Goal: Task Accomplishment & Management: Use online tool/utility

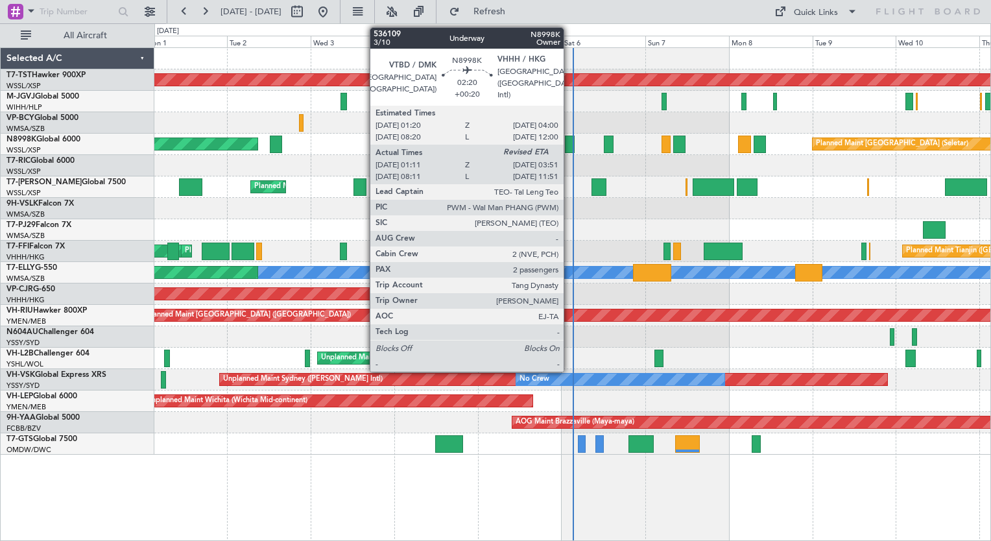
click at [569, 141] on div at bounding box center [570, 145] width 10 height 18
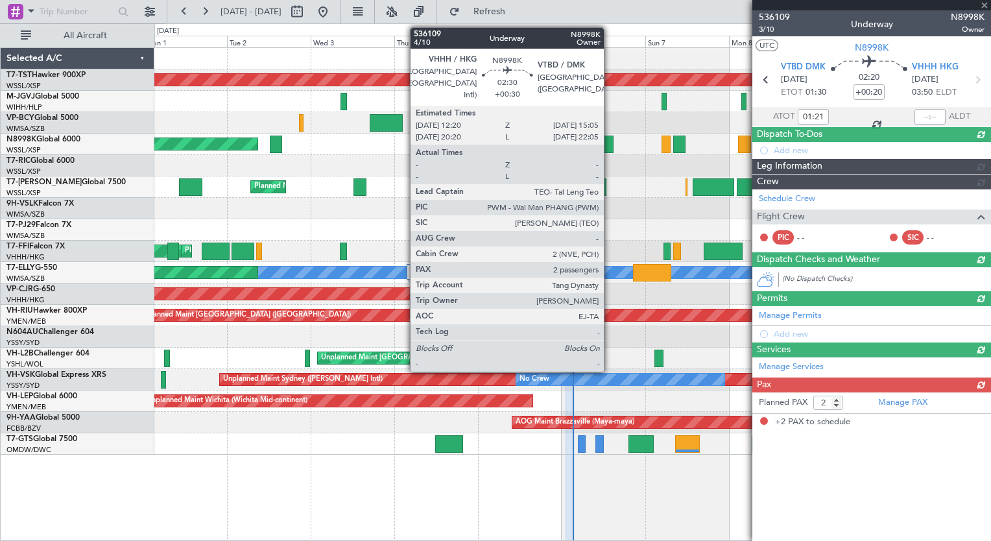
type input "Brien Tan (BTA)"
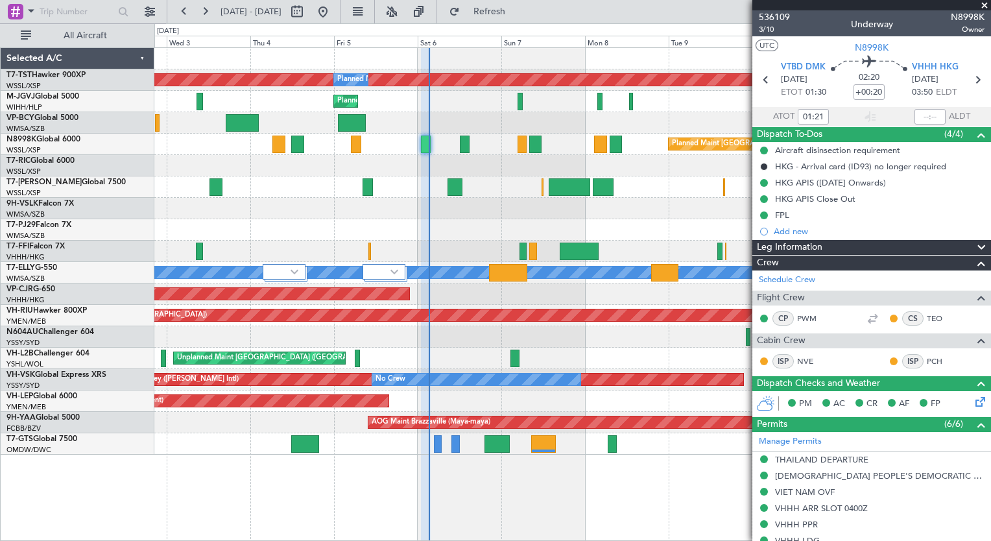
click at [563, 171] on div at bounding box center [572, 165] width 836 height 21
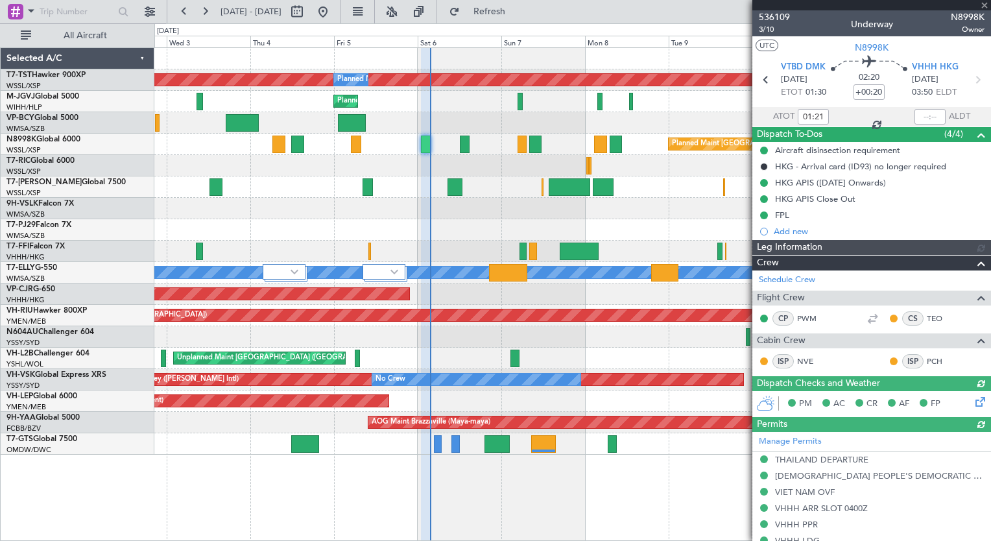
type input "Brien Tan (BTA)"
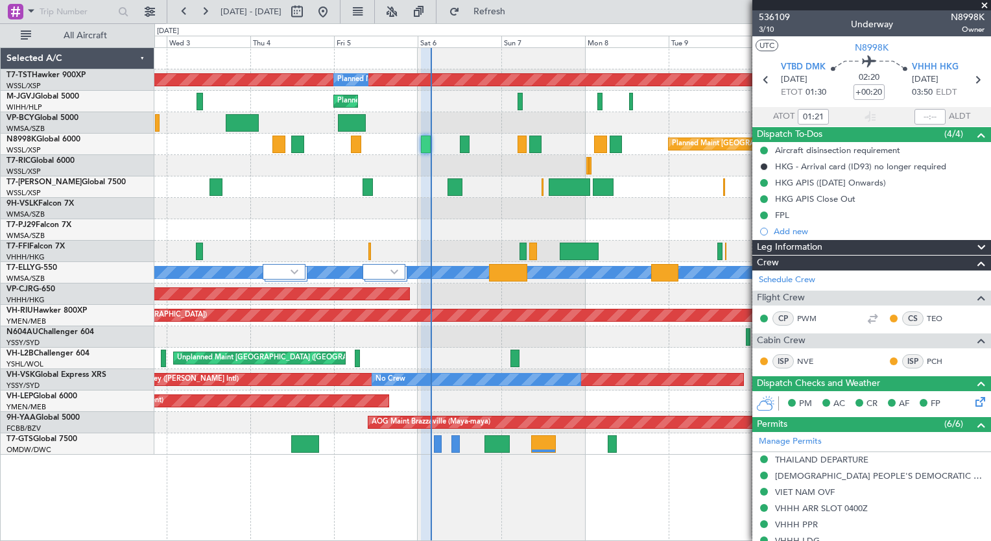
type input "Brien Tan (BTA)"
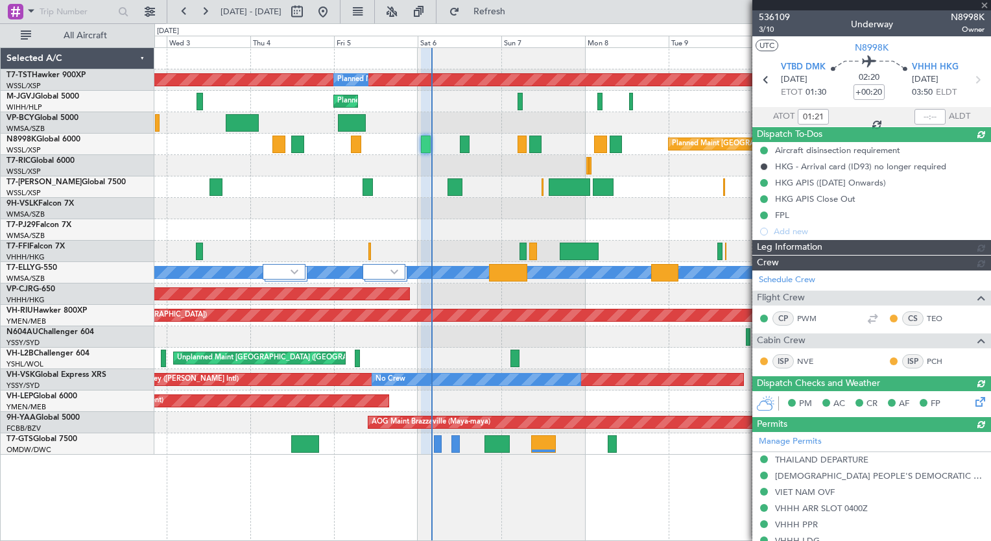
type input "03:50"
